Goal: Task Accomplishment & Management: Use online tool/utility

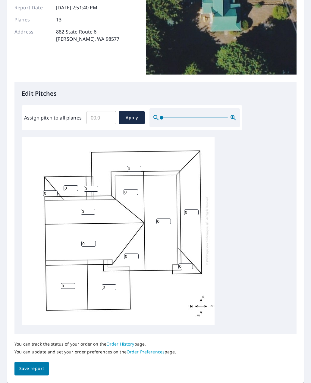
scroll to position [80, 0]
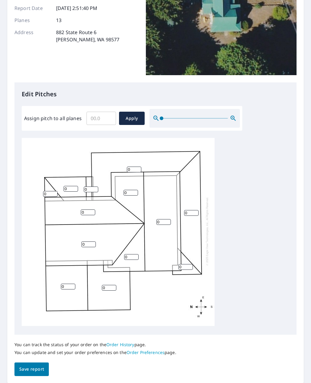
click at [88, 241] on input "0" at bounding box center [88, 244] width 14 height 6
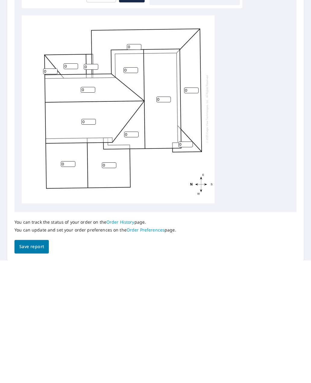
scroll to position [2, 0]
click at [66, 283] on input "0" at bounding box center [68, 286] width 14 height 6
type input "5"
click at [104, 285] on input "0" at bounding box center [109, 288] width 14 height 6
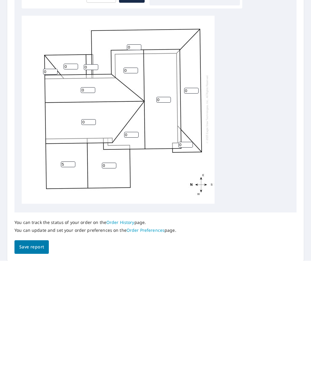
click at [111, 285] on input "0" at bounding box center [109, 288] width 14 height 6
type input "5"
click at [186, 264] on input "0" at bounding box center [186, 267] width 14 height 6
type input "4"
click at [192, 210] on input "0" at bounding box center [191, 213] width 14 height 6
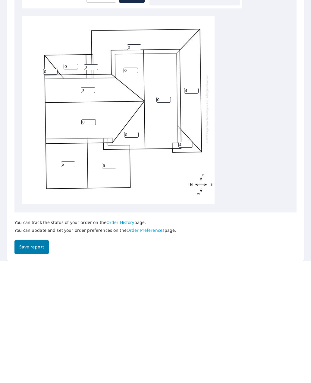
type input "4"
click at [136, 166] on input "0" at bounding box center [134, 169] width 14 height 6
type input "4"
click at [165, 219] on input "0" at bounding box center [164, 222] width 14 height 6
type input "8"
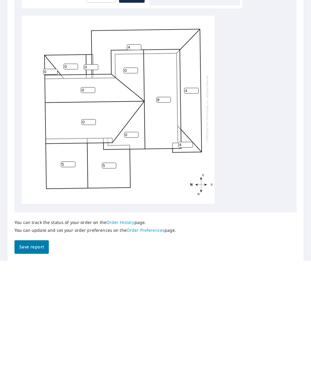
click at [135, 254] on input "0" at bounding box center [131, 257] width 14 height 6
type input "8"
click at [132, 190] on input "0" at bounding box center [131, 193] width 14 height 6
type input "8"
click at [87, 241] on input "0" at bounding box center [88, 244] width 14 height 6
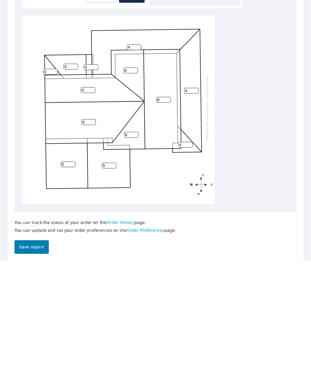
type input "8"
click at [88, 209] on input "0" at bounding box center [88, 212] width 14 height 6
type input "8"
click at [89, 186] on input "0" at bounding box center [91, 189] width 14 height 6
type input "4"
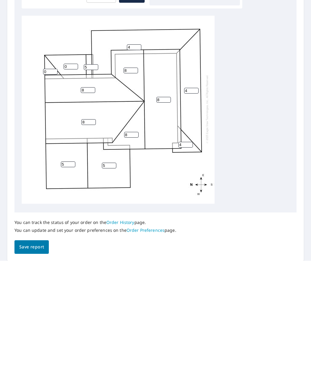
type input "5"
click at [73, 186] on input "0" at bounding box center [71, 189] width 14 height 6
type input "5"
click at [55, 191] on input "0" at bounding box center [50, 194] width 14 height 6
type input "6"
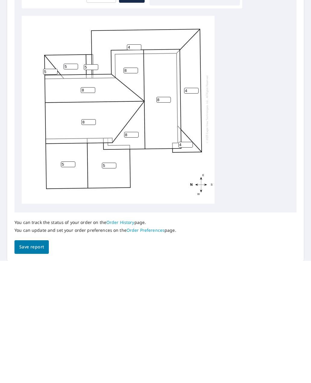
type input "5"
click at [31, 365] on span "Save report" at bounding box center [31, 369] width 25 height 8
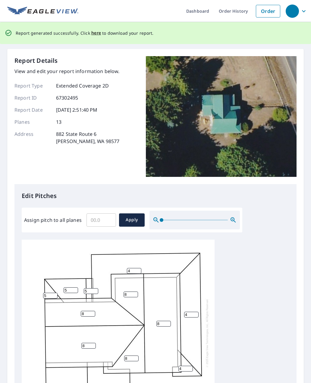
scroll to position [0, 0]
click at [93, 29] on span "here" at bounding box center [96, 33] width 10 height 8
